Goal: Task Accomplishment & Management: Manage account settings

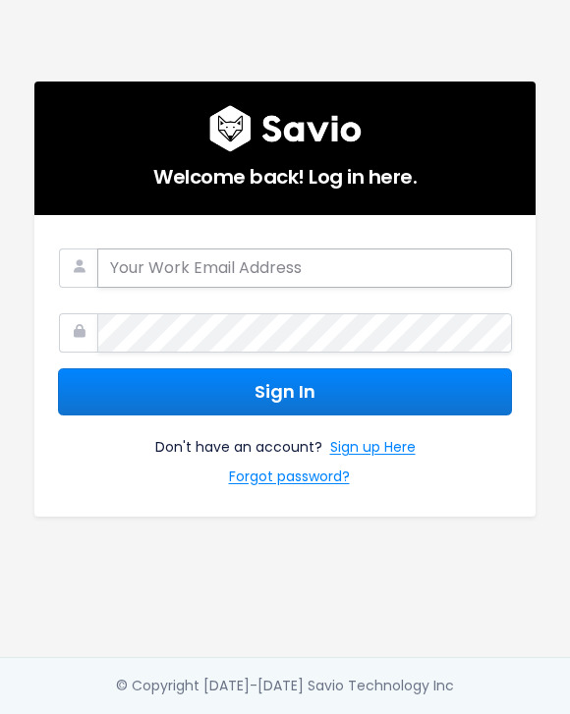
click at [176, 270] on input "email" at bounding box center [304, 268] width 414 height 39
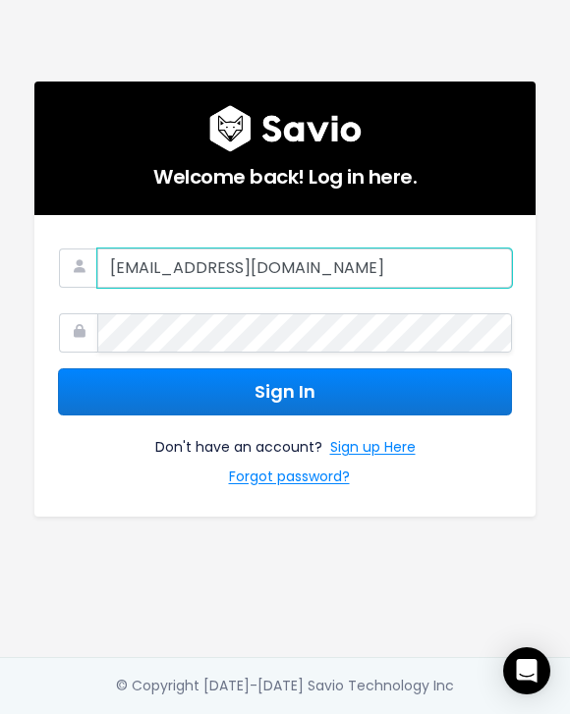
click at [452, 277] on input "[EMAIL_ADDRESS][DOMAIN_NAME]" at bounding box center [304, 268] width 414 height 39
click at [380, 273] on input "[EMAIL_ADDRESS][DOMAIN_NAME]" at bounding box center [304, 268] width 414 height 39
type input "[EMAIL_ADDRESS][DOMAIN_NAME]"
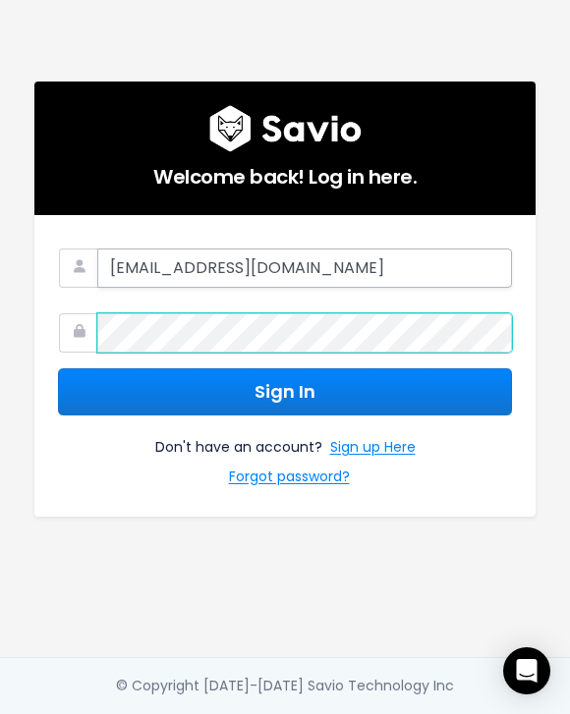
click at [58, 368] on button "Sign In" at bounding box center [285, 392] width 454 height 48
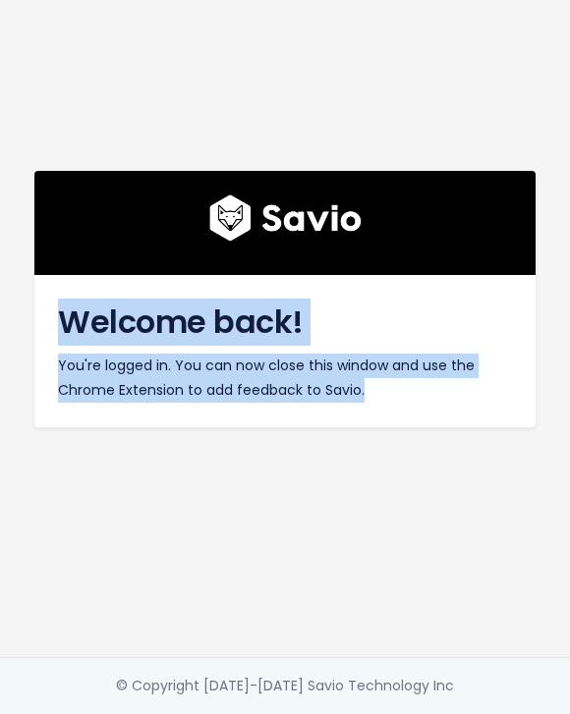
drag, startPoint x: 154, startPoint y: 354, endPoint x: 351, endPoint y: 417, distance: 206.6
click at [338, 413] on div "Welcome back! You're logged in. You can now close this window and use the Chrom…" at bounding box center [284, 350] width 501 height 151
click at [353, 418] on div "Welcome back! You're logged in. You can now close this window and use the Chrom…" at bounding box center [284, 350] width 501 height 151
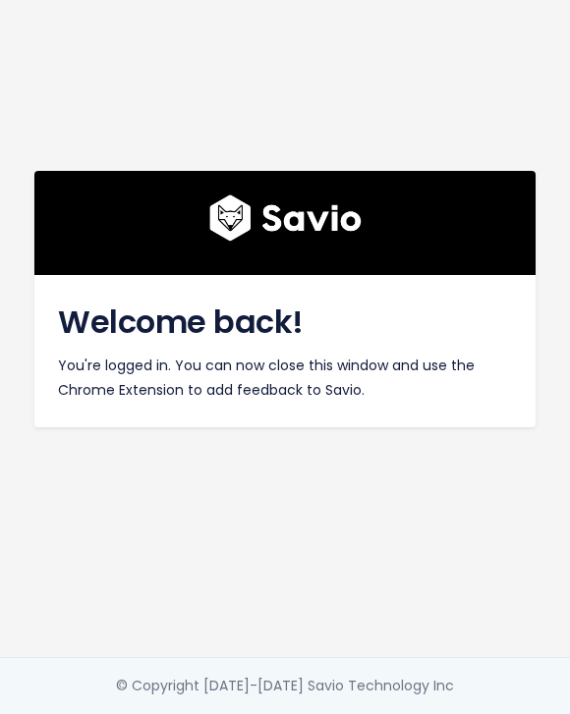
click at [420, 511] on div "Welcome back! You're logged in. You can now close this window and use the Chrom…" at bounding box center [285, 328] width 530 height 657
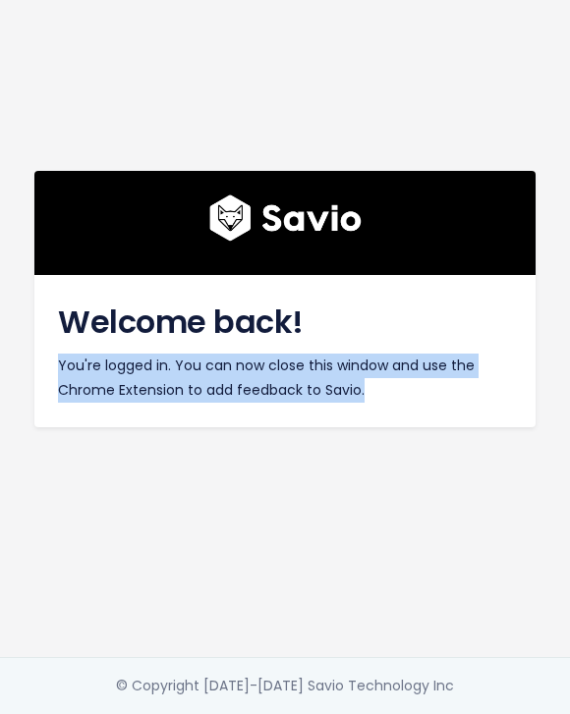
drag, startPoint x: 296, startPoint y: 388, endPoint x: 452, endPoint y: 431, distance: 162.0
click at [429, 423] on div "Welcome back! You're logged in. You can now close this window and use the Chrom…" at bounding box center [284, 350] width 501 height 151
click at [452, 431] on div "Welcome back! You're logged in. You can now close this window and use the Chrom…" at bounding box center [285, 328] width 530 height 657
